Goal: Information Seeking & Learning: Learn about a topic

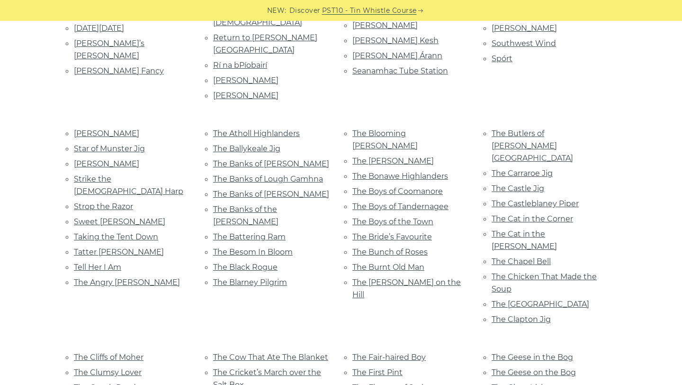
scroll to position [1141, 0]
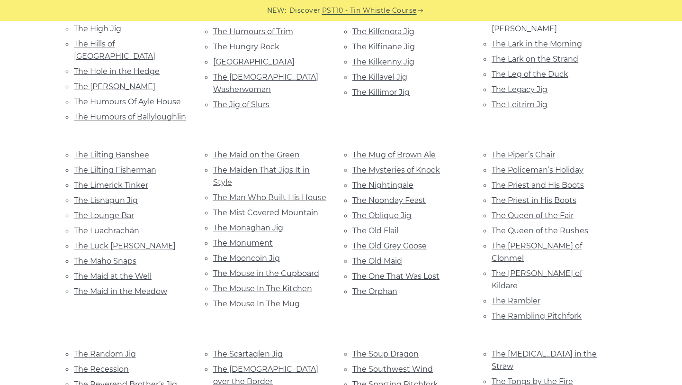
scroll to position [1740, 0]
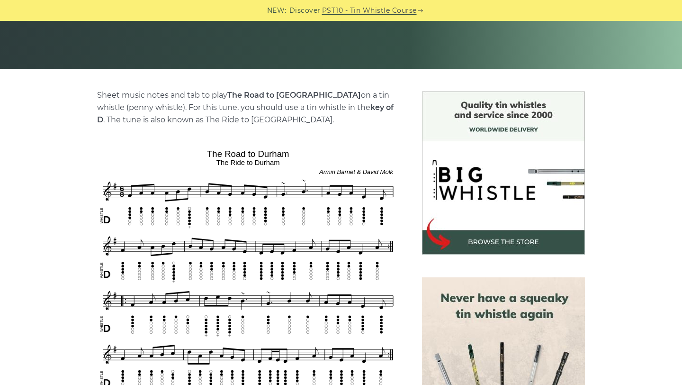
scroll to position [185, 0]
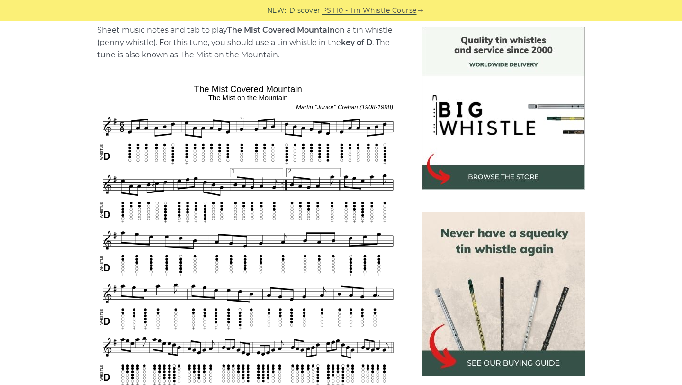
scroll to position [247, 0]
